Goal: Information Seeking & Learning: Learn about a topic

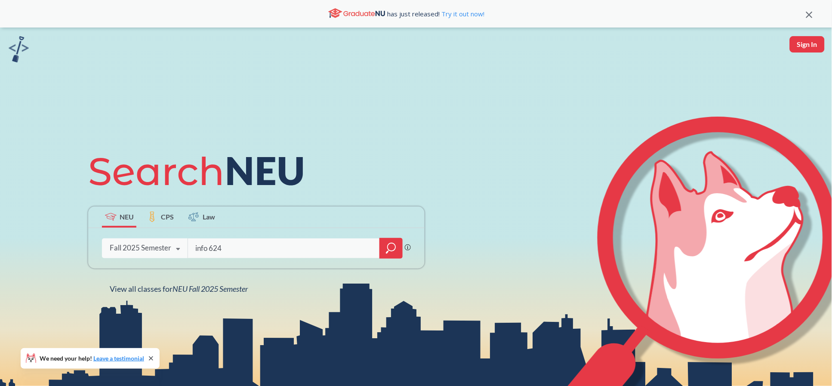
type input "info 6245"
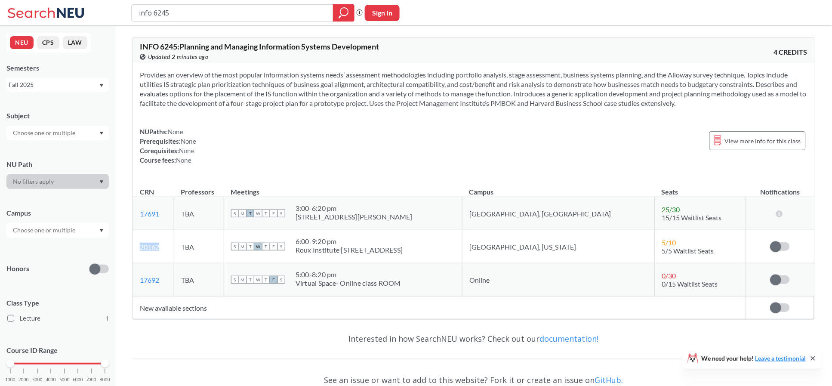
drag, startPoint x: 170, startPoint y: 243, endPoint x: 139, endPoint y: 246, distance: 31.5
click at [139, 246] on td "20162 View this section on Banner." at bounding box center [153, 246] width 41 height 33
copy link "20162"
drag, startPoint x: 189, startPoint y: 12, endPoint x: 93, endPoint y: 9, distance: 95.5
click at [93, 9] on div "info 6245 Phrase search guarantees the exact search appears in the results. Ex.…" at bounding box center [416, 13] width 832 height 26
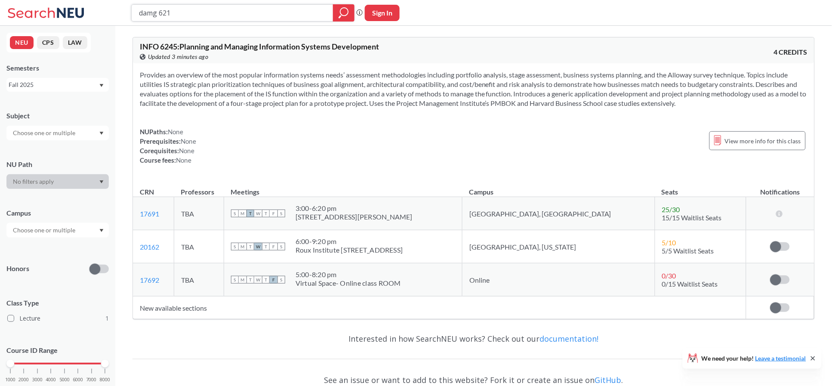
type input "damg 6210"
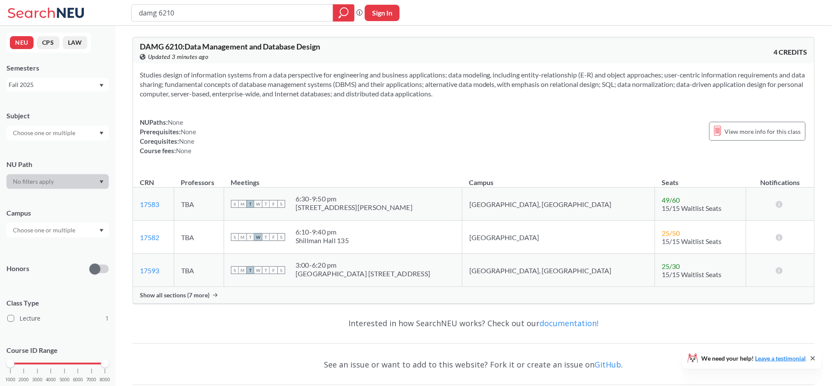
click at [186, 295] on span "Show all sections (7 more)" at bounding box center [175, 295] width 70 height 8
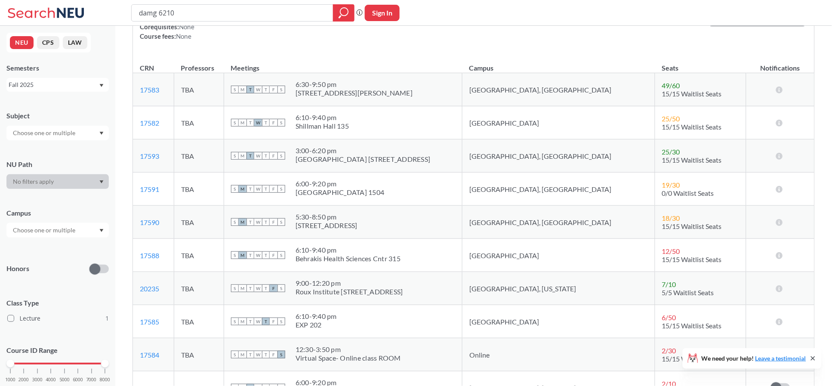
scroll to position [229, 0]
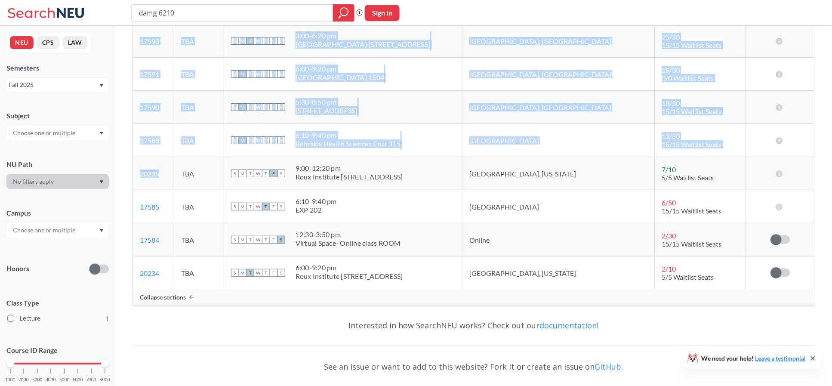
drag, startPoint x: 170, startPoint y: 173, endPoint x: 130, endPoint y: 170, distance: 40.1
click at [130, 170] on div "DAMG 6210 : Data Management and Database Design View this course on Banner. Upd…" at bounding box center [473, 121] width 717 height 648
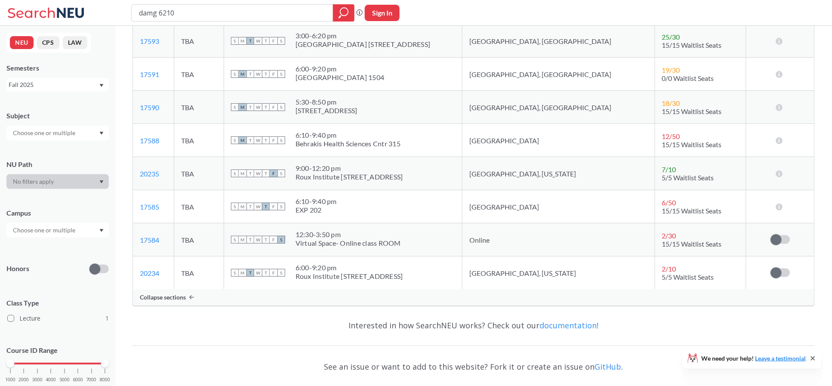
click at [194, 339] on div "Interested in how SearchNEU works? Check out our documentation! See an issue or…" at bounding box center [473, 379] width 682 height 132
drag, startPoint x: 166, startPoint y: 174, endPoint x: 139, endPoint y: 174, distance: 27.1
click at [139, 174] on td "20235 View this section on Banner." at bounding box center [153, 173] width 41 height 33
drag, startPoint x: 208, startPoint y: 171, endPoint x: 219, endPoint y: 171, distance: 11.2
click at [219, 171] on td "TBA" at bounding box center [199, 173] width 50 height 33
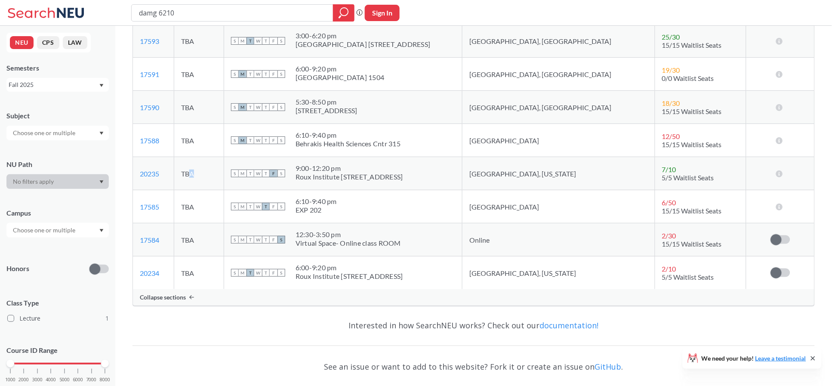
click at [224, 176] on td "TBA" at bounding box center [199, 173] width 50 height 33
drag, startPoint x: 171, startPoint y: 175, endPoint x: 138, endPoint y: 175, distance: 33.6
click at [138, 175] on td "20235 View this section on Banner." at bounding box center [153, 173] width 41 height 33
click at [169, 187] on td "20235 View this section on Banner." at bounding box center [153, 173] width 41 height 33
click at [169, 179] on td "20235 View this section on Banner." at bounding box center [153, 173] width 41 height 33
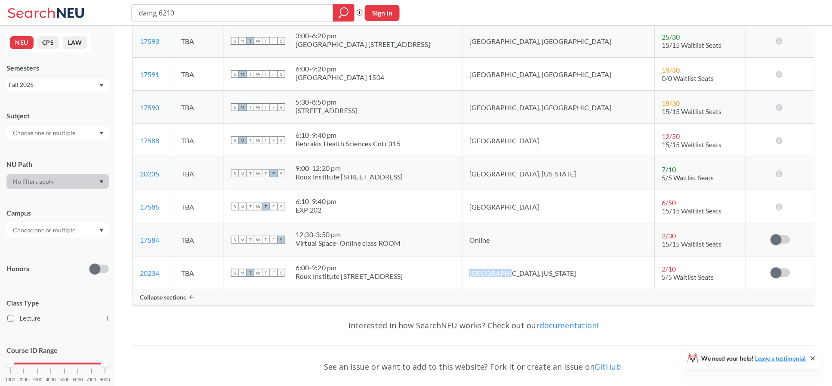
drag, startPoint x: 537, startPoint y: 273, endPoint x: 503, endPoint y: 270, distance: 34.1
click at [503, 270] on td "Portland, Maine" at bounding box center [558, 272] width 193 height 33
click at [524, 284] on td "Portland, Maine" at bounding box center [558, 272] width 193 height 33
drag, startPoint x: 419, startPoint y: 276, endPoint x: 335, endPoint y: 270, distance: 84.5
click at [335, 270] on div "S M T W T F S 6:00 - 9:20 pm Roux Institute 100 Fore St. 137" at bounding box center [343, 272] width 224 height 19
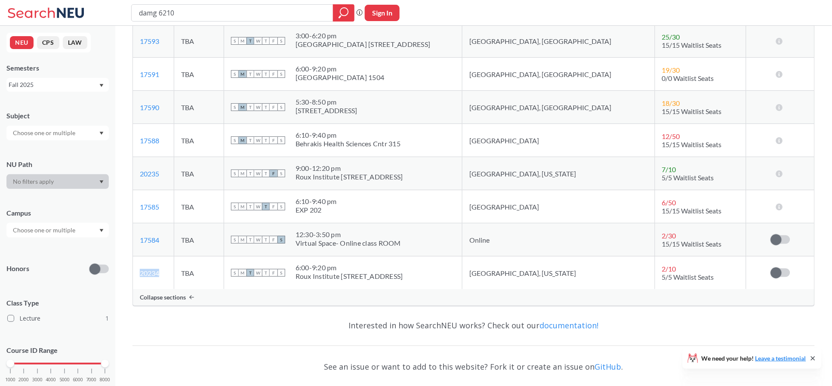
drag, startPoint x: 161, startPoint y: 270, endPoint x: 132, endPoint y: 270, distance: 28.8
click at [133, 270] on td "20234 View this section on Banner." at bounding box center [153, 272] width 41 height 33
copy link "20234"
drag, startPoint x: 179, startPoint y: 174, endPoint x: 134, endPoint y: 178, distance: 44.5
click at [134, 178] on td "20235 View this section on Banner." at bounding box center [153, 173] width 41 height 33
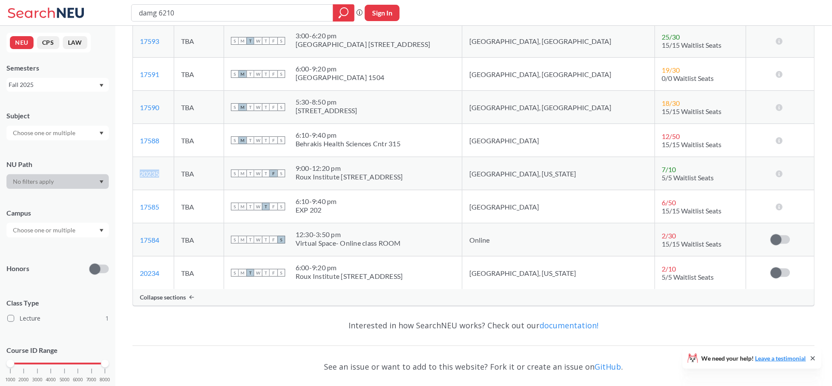
copy link "20235"
drag, startPoint x: 233, startPoint y: 11, endPoint x: 44, endPoint y: 10, distance: 188.9
click at [44, 10] on div "damg 6210 Phrase search guarantees the exact search appears in the results. Ex.…" at bounding box center [416, 13] width 832 height 26
type input "info 5100"
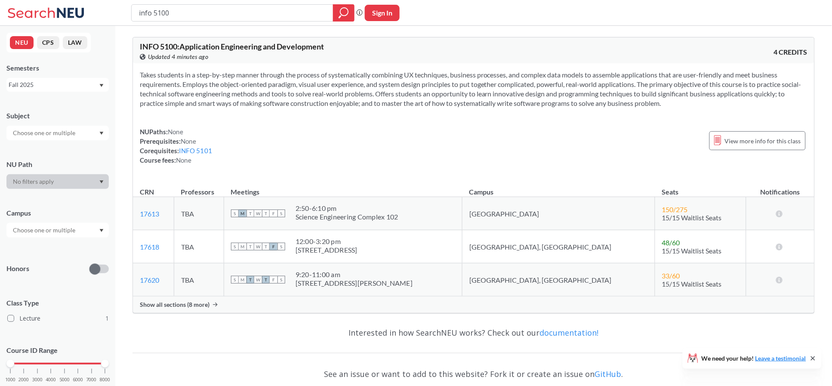
click at [189, 305] on span "Show all sections (8 more)" at bounding box center [175, 305] width 70 height 8
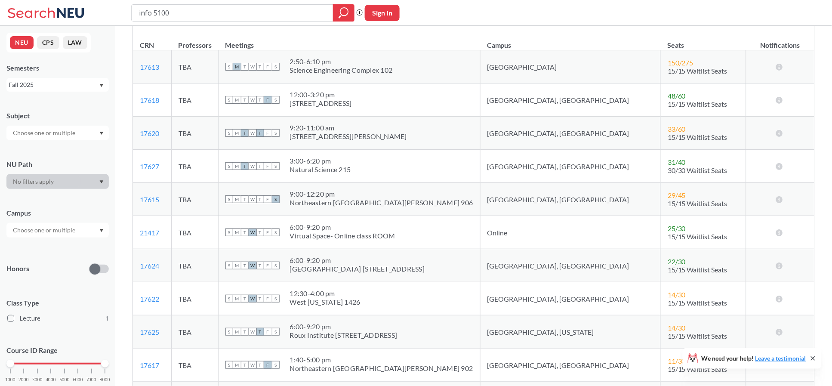
scroll to position [172, 0]
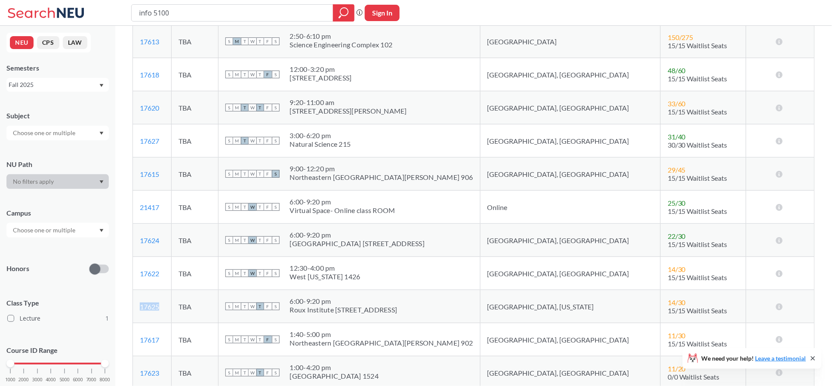
drag, startPoint x: 179, startPoint y: 304, endPoint x: 133, endPoint y: 304, distance: 45.6
click at [133, 304] on td "17625 View this section on Banner." at bounding box center [152, 306] width 39 height 33
copy link "17625"
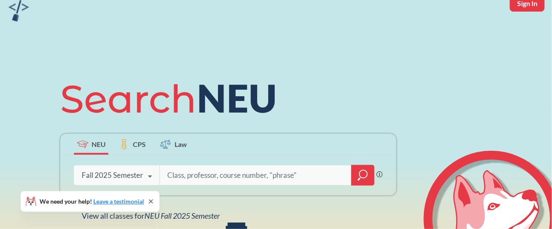
scroll to position [50, 0]
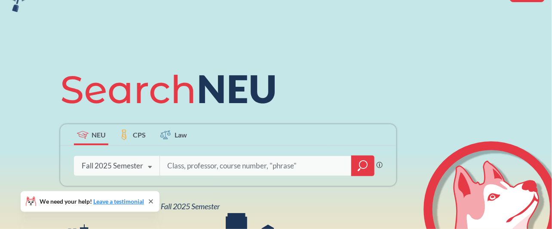
paste input "BIOL 6381"
type input "BIOL 6381"
click at [363, 164] on icon "magnifying glass" at bounding box center [363, 166] width 10 height 12
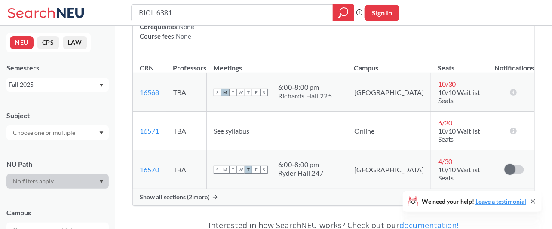
scroll to position [97, 0]
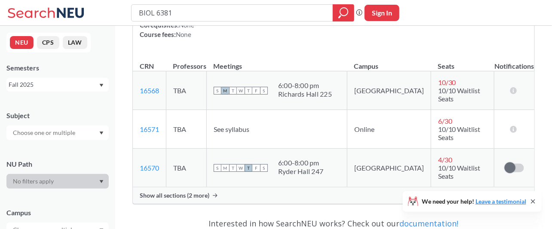
click at [182, 192] on span "Show all sections (2 more)" at bounding box center [175, 196] width 70 height 8
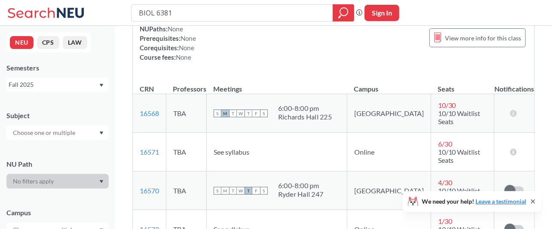
scroll to position [142, 0]
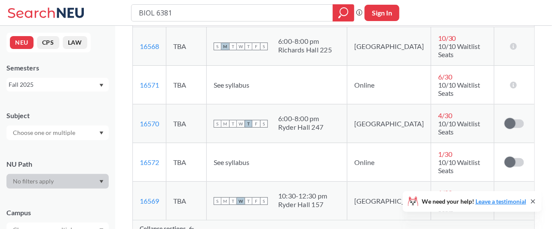
click at [75, 95] on div "NEU CPS LAW Semesters Fall 2025 Subject NU Path Campus Honors Class Type Semina…" at bounding box center [57, 127] width 115 height 203
click at [74, 88] on div "Fall 2025" at bounding box center [54, 84] width 90 height 9
click at [48, 114] on div "Spring 2025" at bounding box center [59, 111] width 97 height 9
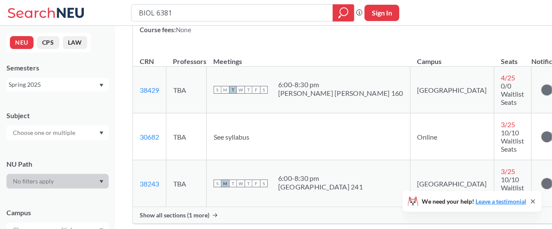
scroll to position [102, 0]
click at [192, 211] on span "Show all sections (1 more)" at bounding box center [175, 215] width 70 height 8
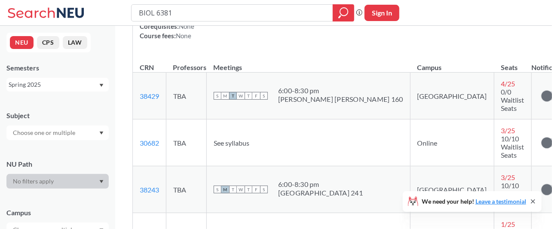
scroll to position [0, 0]
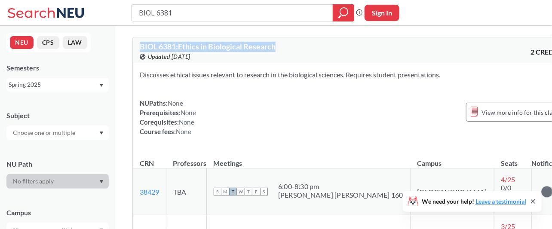
drag, startPoint x: 140, startPoint y: 44, endPoint x: 279, endPoint y: 48, distance: 138.6
click at [279, 48] on div "BIOL 6381 : Ethics in Biological Research View this course on Banner. Updated […" at bounding box center [246, 52] width 213 height 19
copy span "BIOL 6381 : Ethics in Biological Research"
